Goal: Use online tool/utility

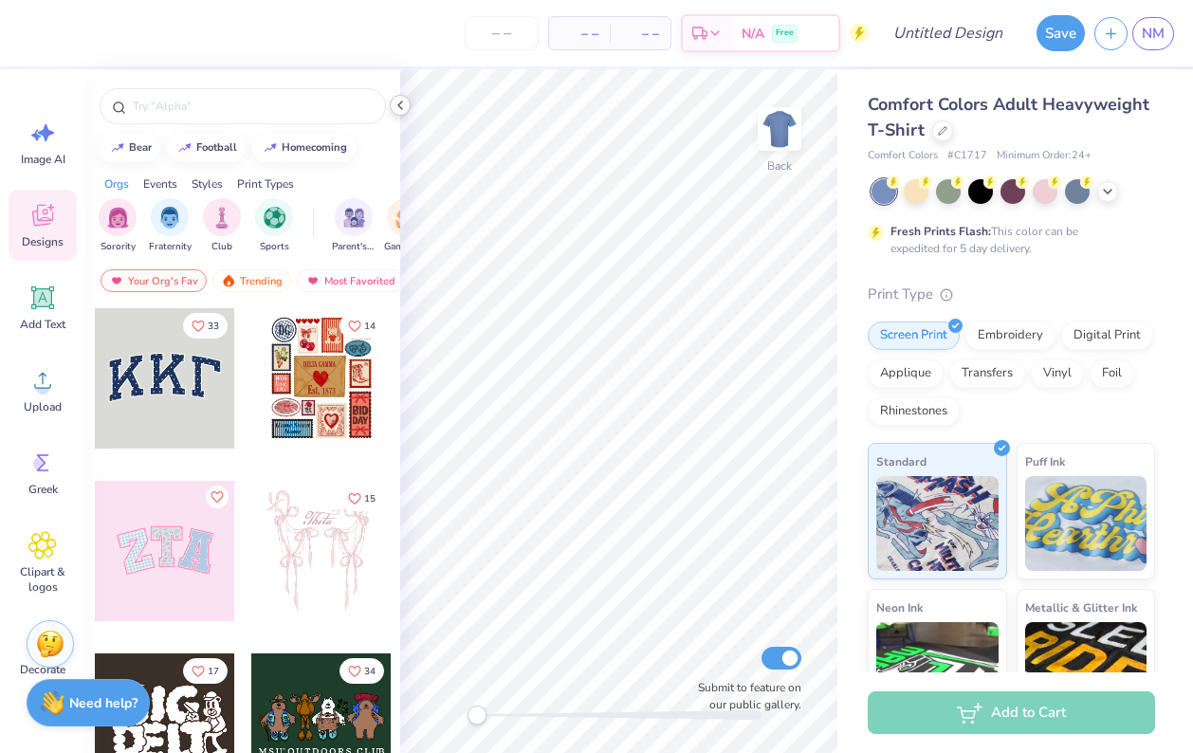
click at [405, 103] on icon at bounding box center [399, 105] width 15 height 15
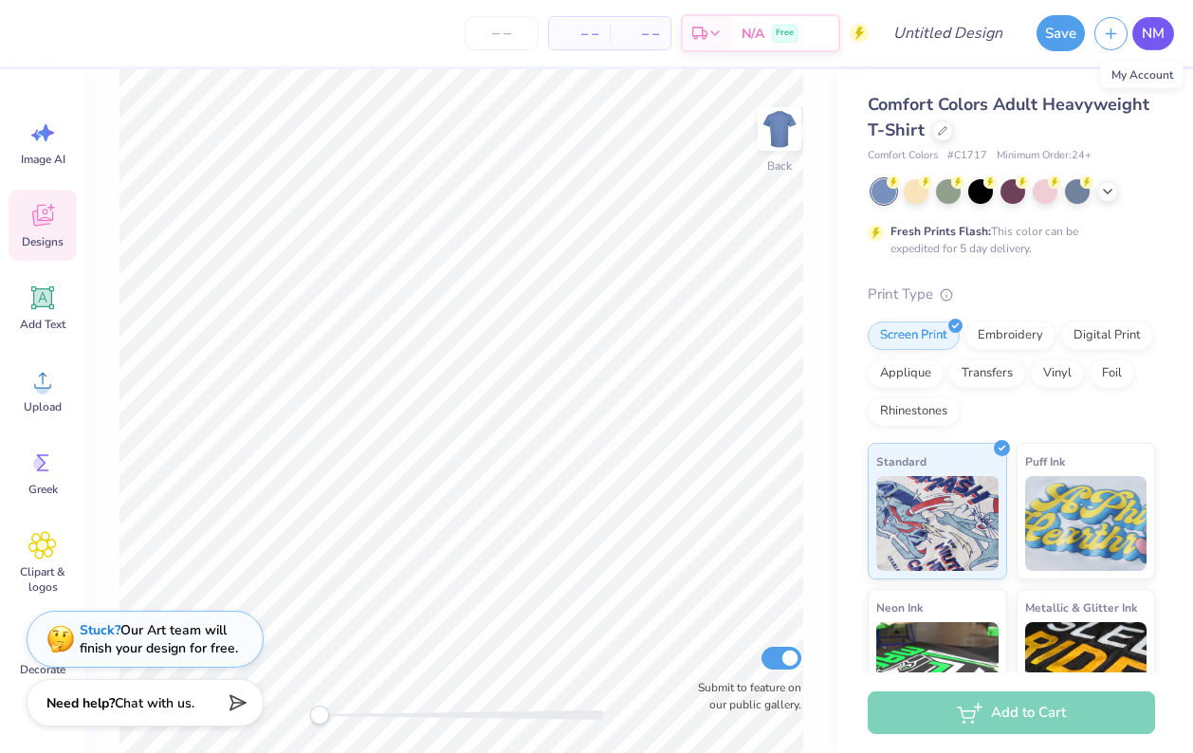
click at [1154, 43] on span "NM" at bounding box center [1152, 34] width 23 height 22
click at [44, 391] on circle at bounding box center [42, 387] width 13 height 13
click at [1106, 201] on div at bounding box center [1012, 191] width 283 height 25
click at [1106, 190] on polyline at bounding box center [1107, 190] width 8 height 4
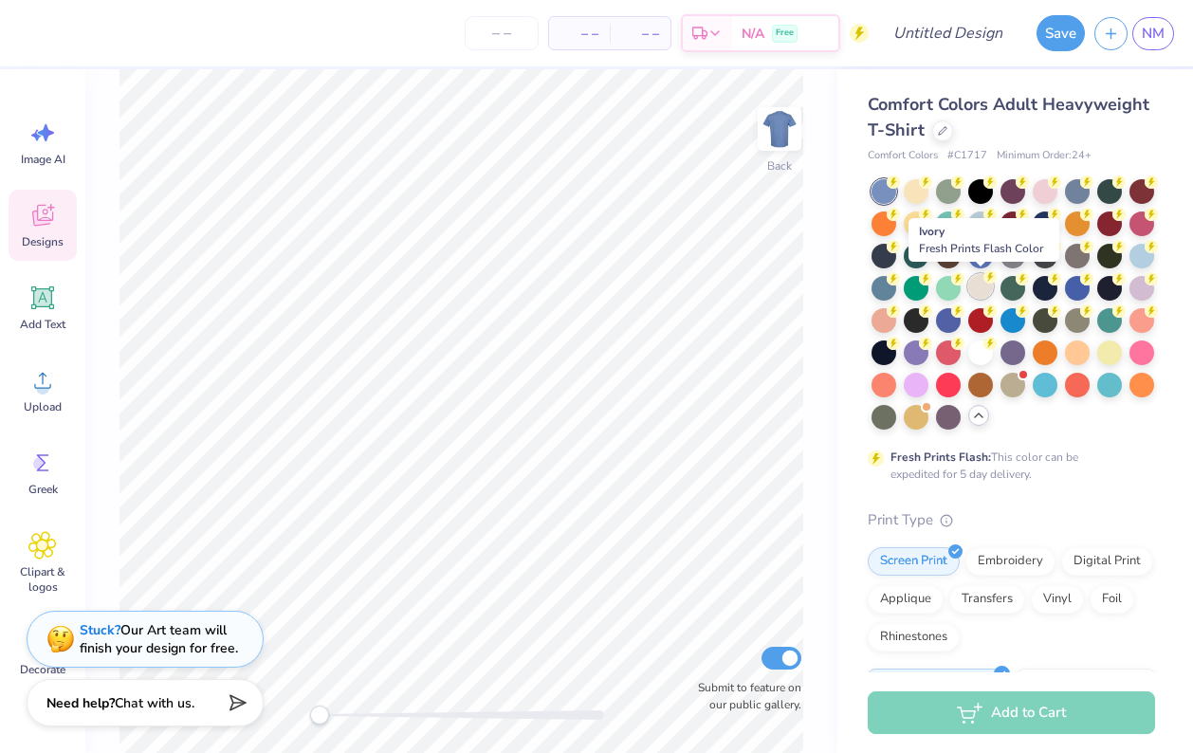
click at [976, 293] on div at bounding box center [980, 286] width 25 height 25
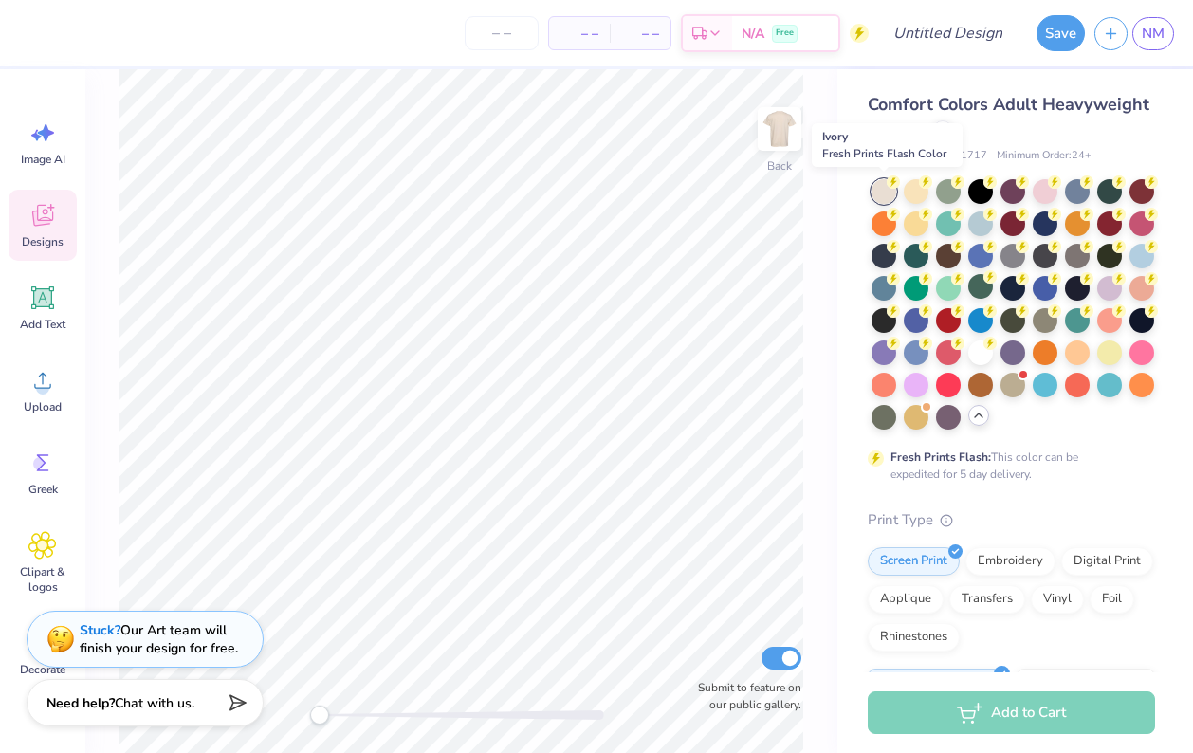
click at [878, 182] on div at bounding box center [883, 191] width 25 height 25
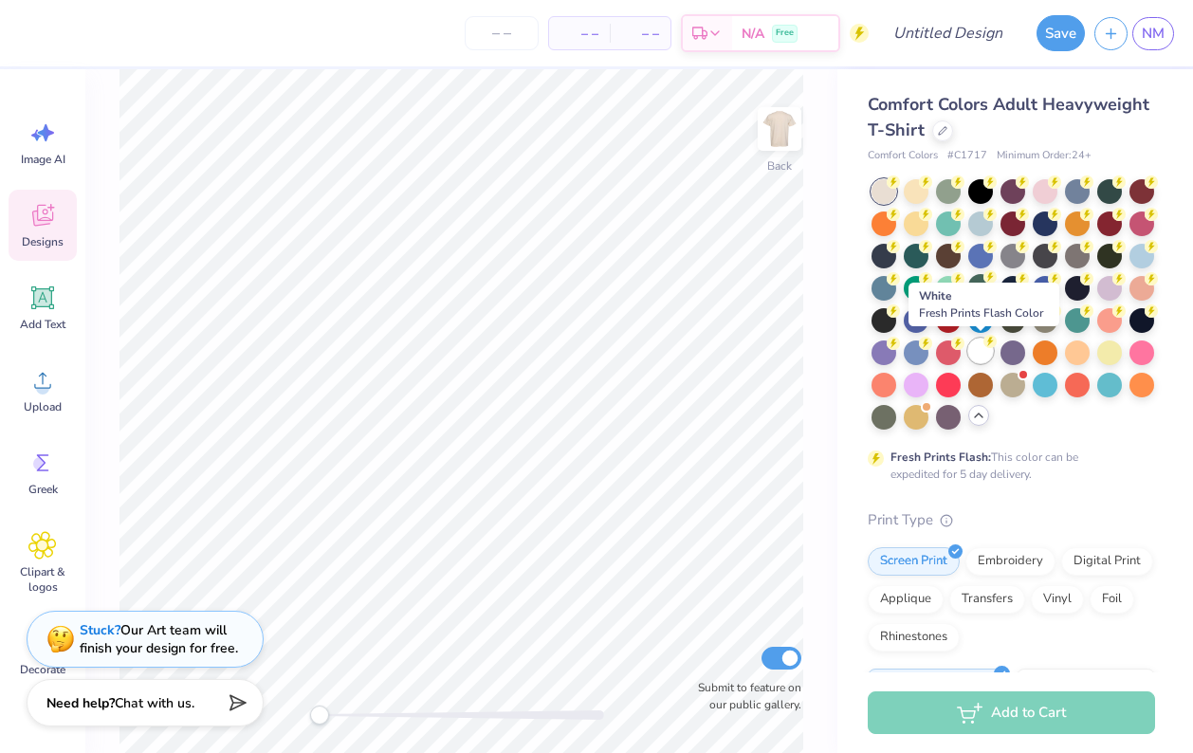
click at [980, 347] on div at bounding box center [980, 350] width 25 height 25
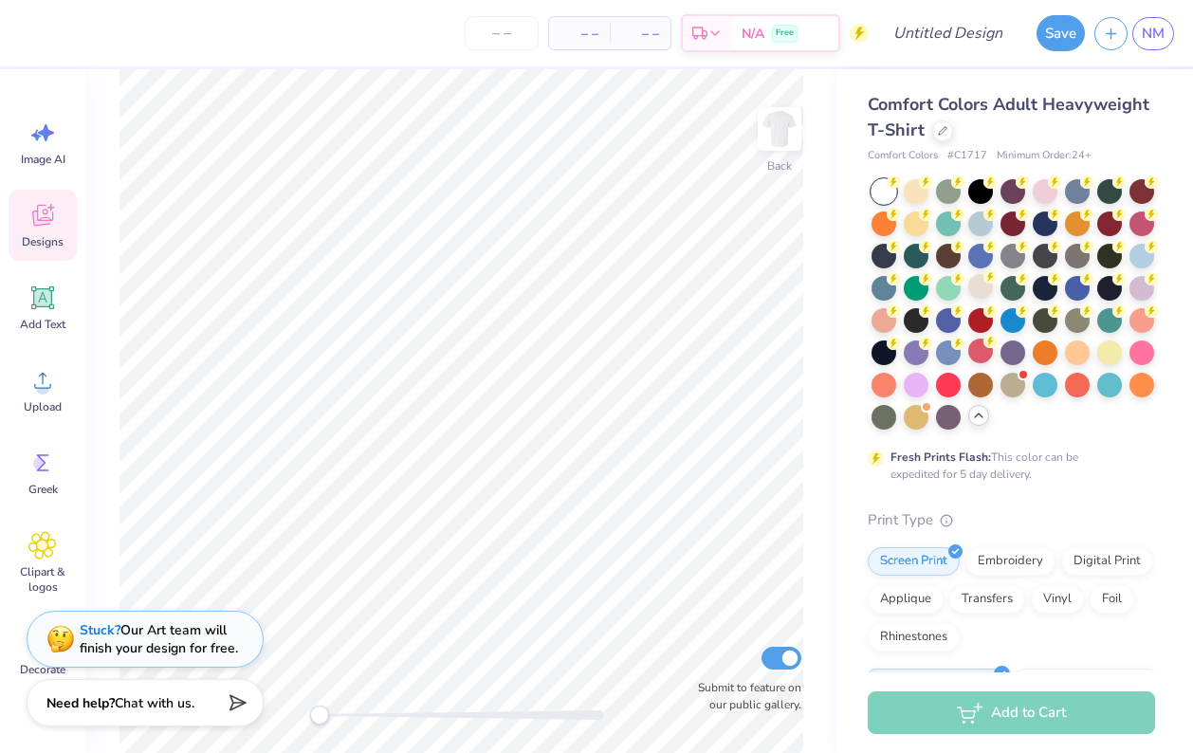
click at [881, 190] on div at bounding box center [883, 191] width 25 height 25
click at [926, 187] on div at bounding box center [915, 189] width 25 height 25
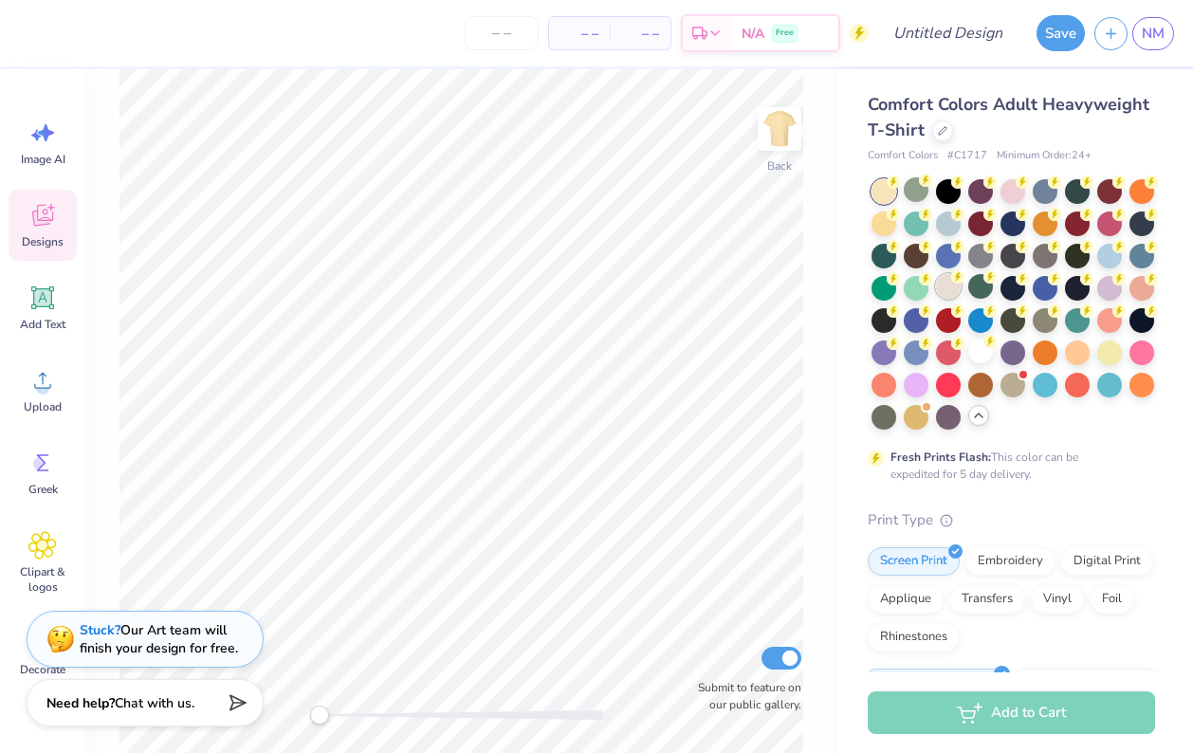
click at [949, 297] on div at bounding box center [948, 286] width 25 height 25
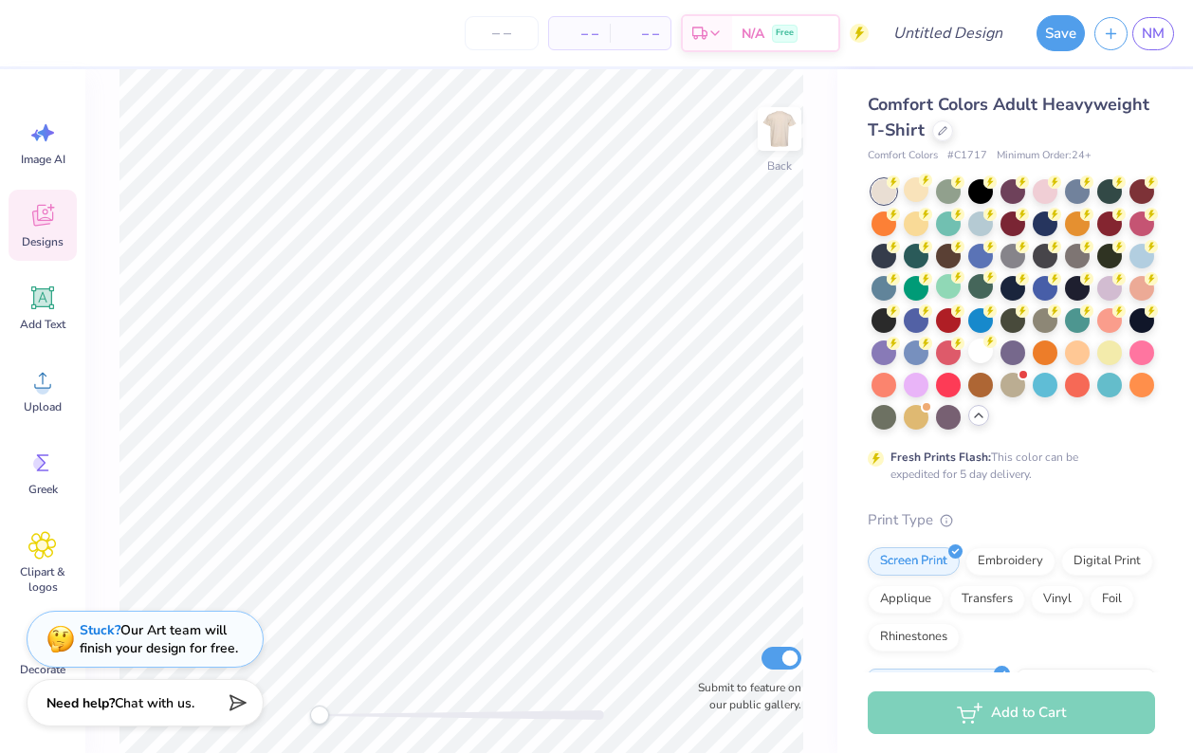
click at [44, 217] on icon at bounding box center [42, 216] width 21 height 22
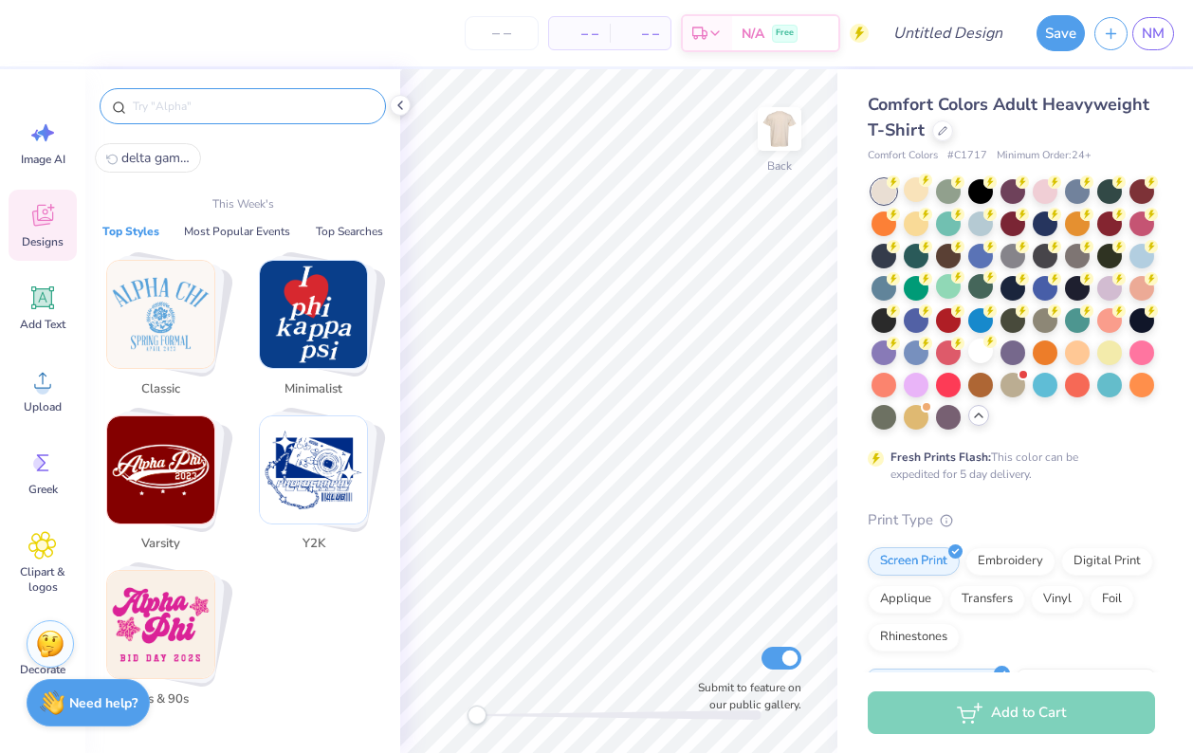
click at [174, 112] on input "text" at bounding box center [252, 106] width 243 height 19
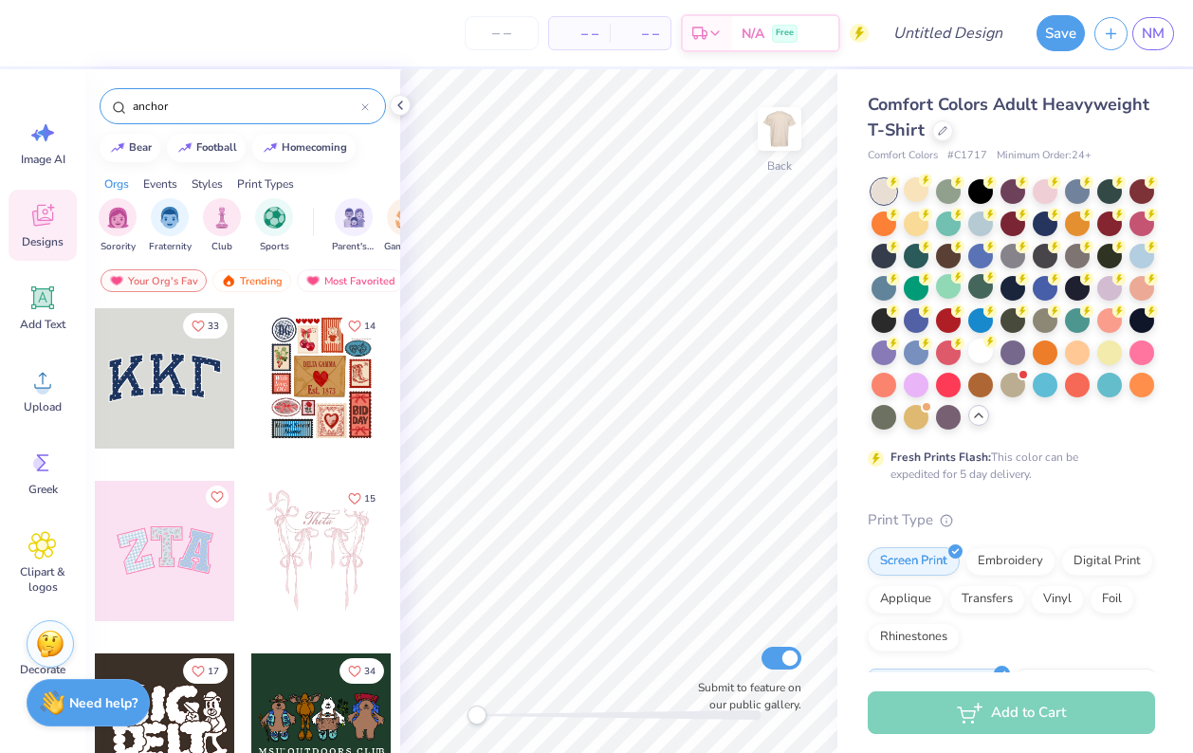
type input "anchor"
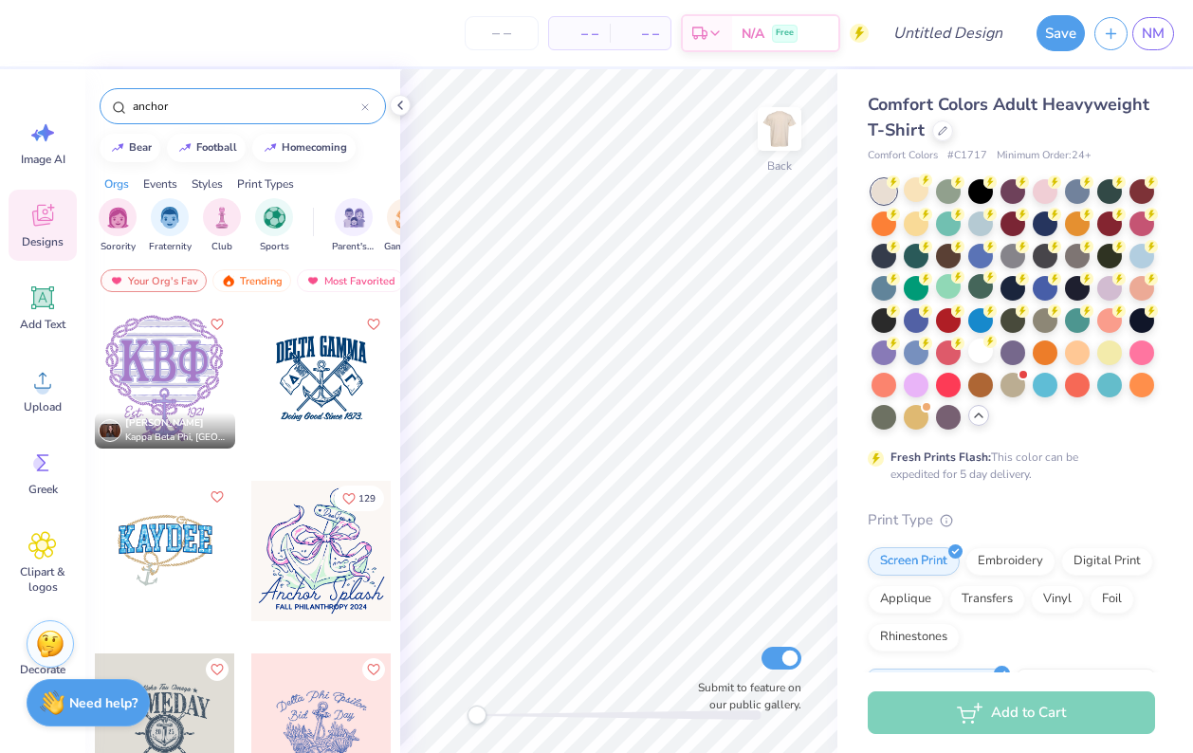
click at [314, 372] on div at bounding box center [321, 378] width 140 height 140
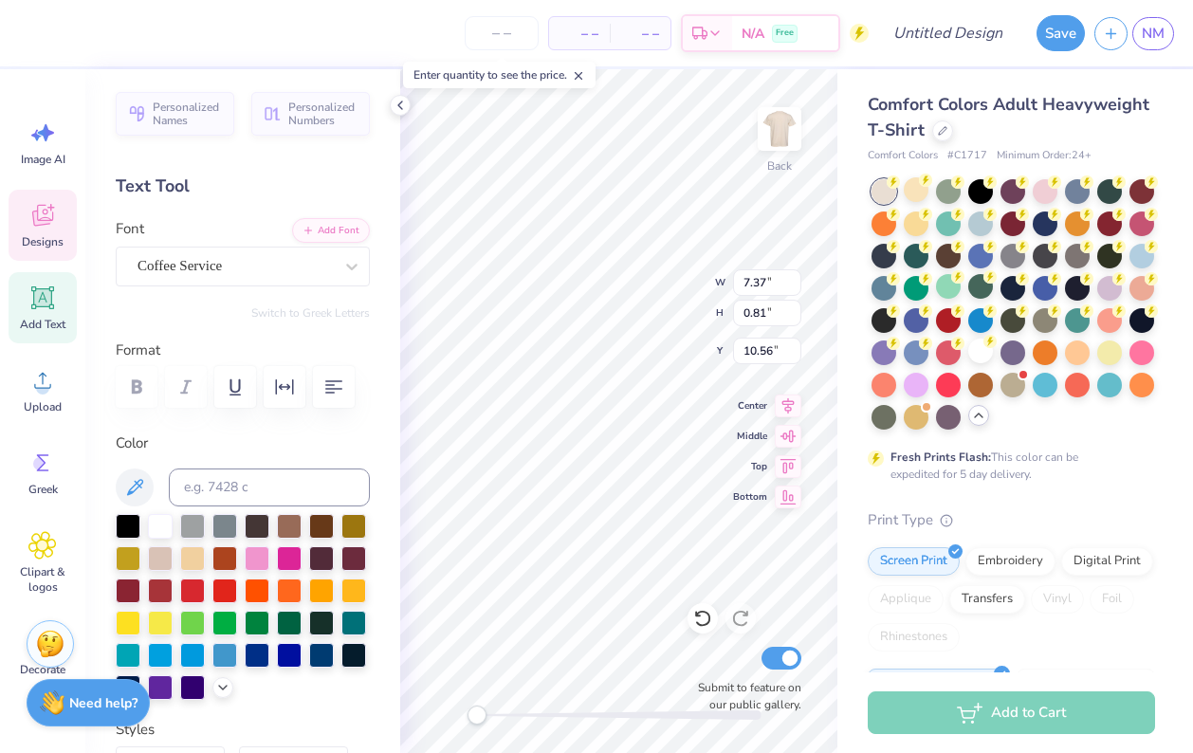
scroll to position [0, 1]
type textarea "Anchor Splash"
type input "2.79"
click at [748, 439] on div "Back W 8.21 8.21 " H 7.82 7.82 " Y 2.79 2.79 " Center Middle Top Bottom Submit …" at bounding box center [618, 410] width 437 height 683
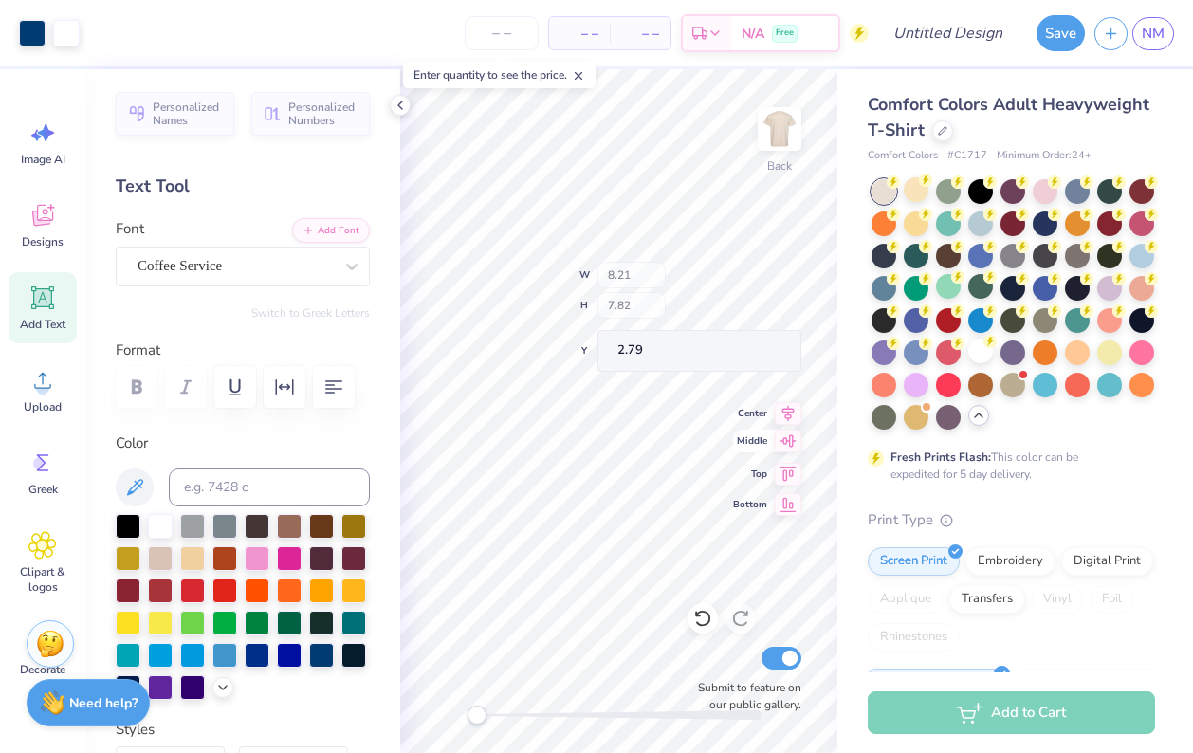
type input "10.76"
type input "10.25"
click at [396, 103] on icon at bounding box center [399, 105] width 15 height 15
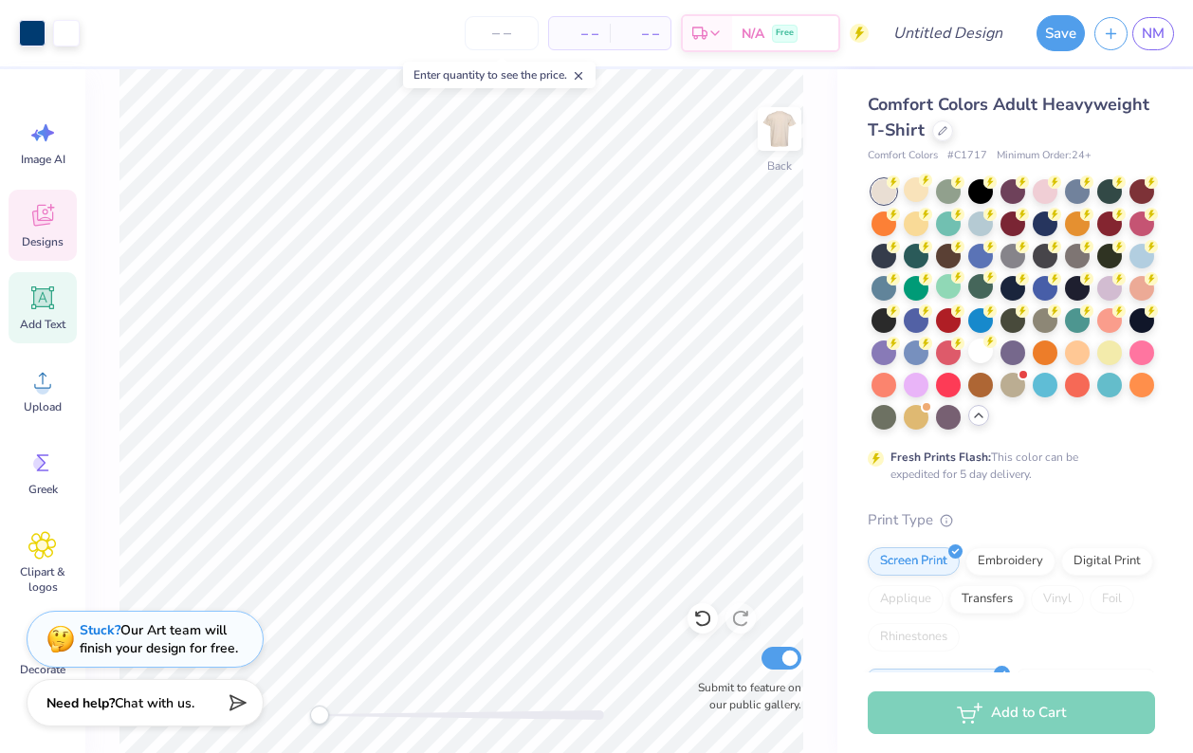
click at [48, 217] on icon at bounding box center [42, 215] width 28 height 28
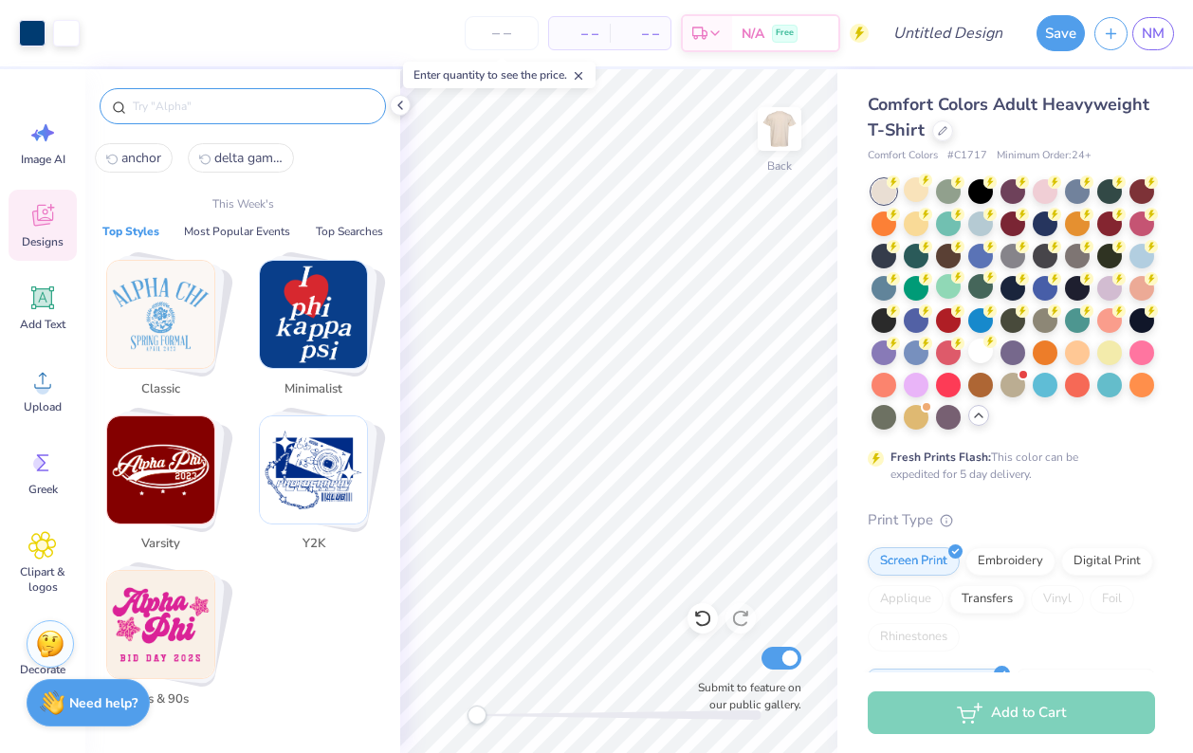
click at [166, 99] on input "text" at bounding box center [252, 106] width 243 height 19
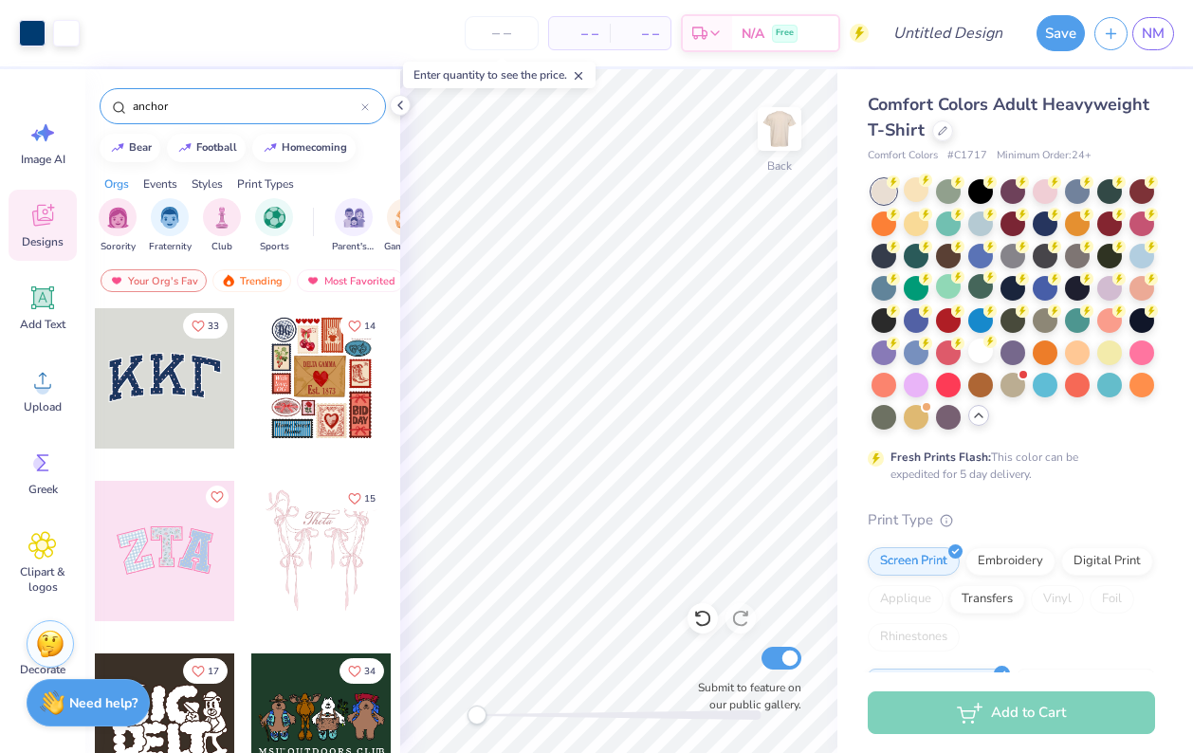
type input "anchor"
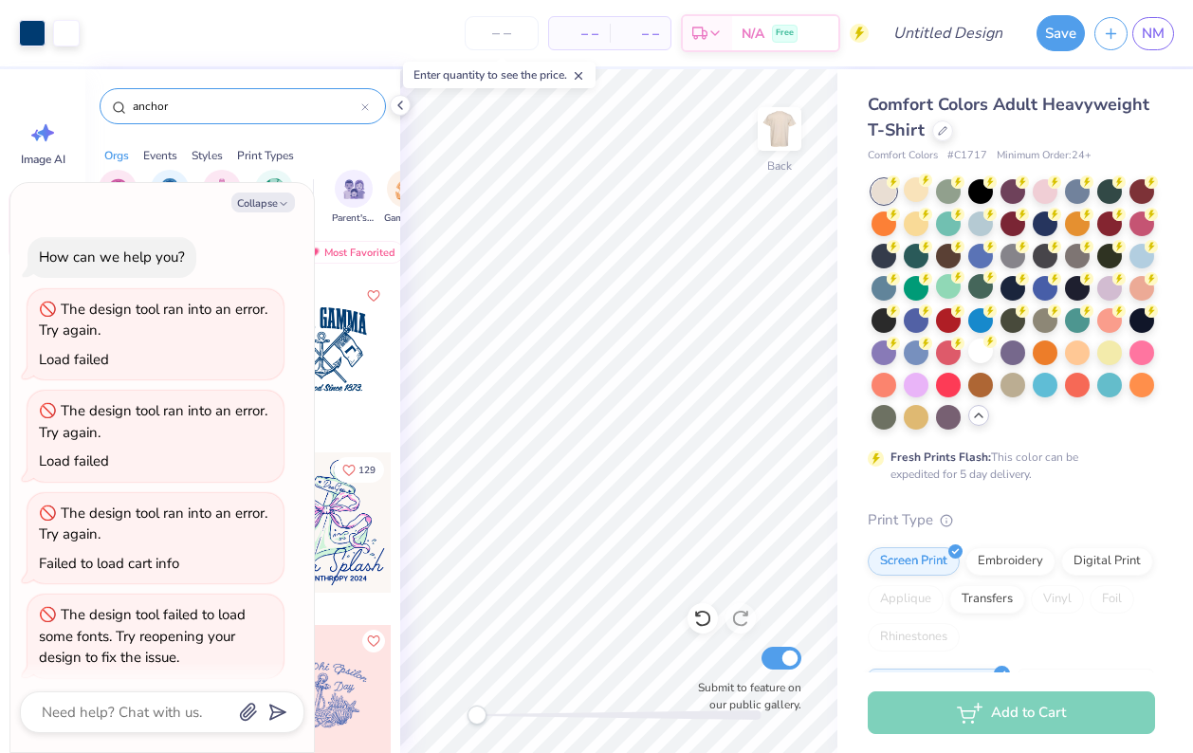
scroll to position [5, 0]
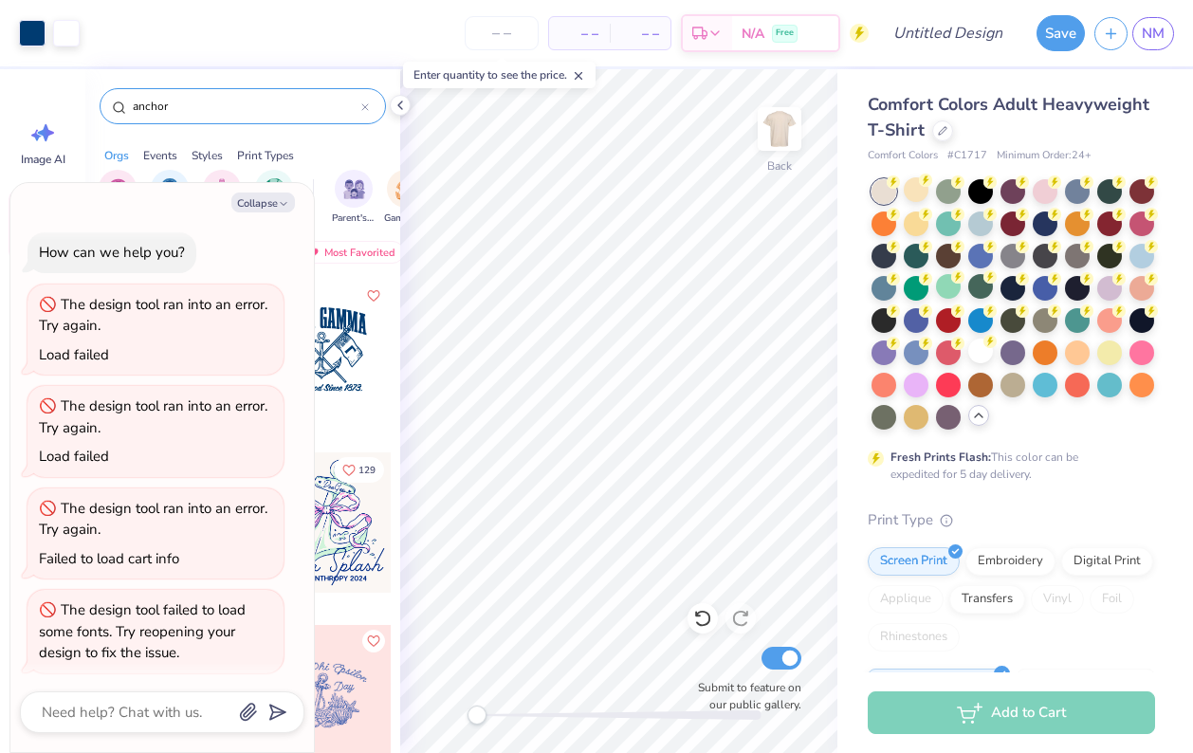
type textarea "x"
